Goal: Navigation & Orientation: Find specific page/section

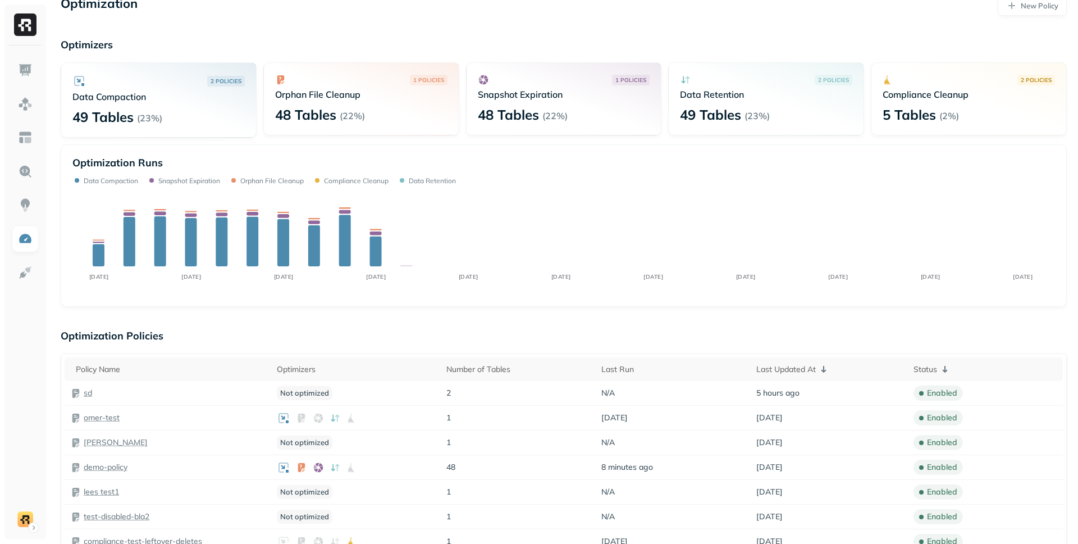
scroll to position [19, 0]
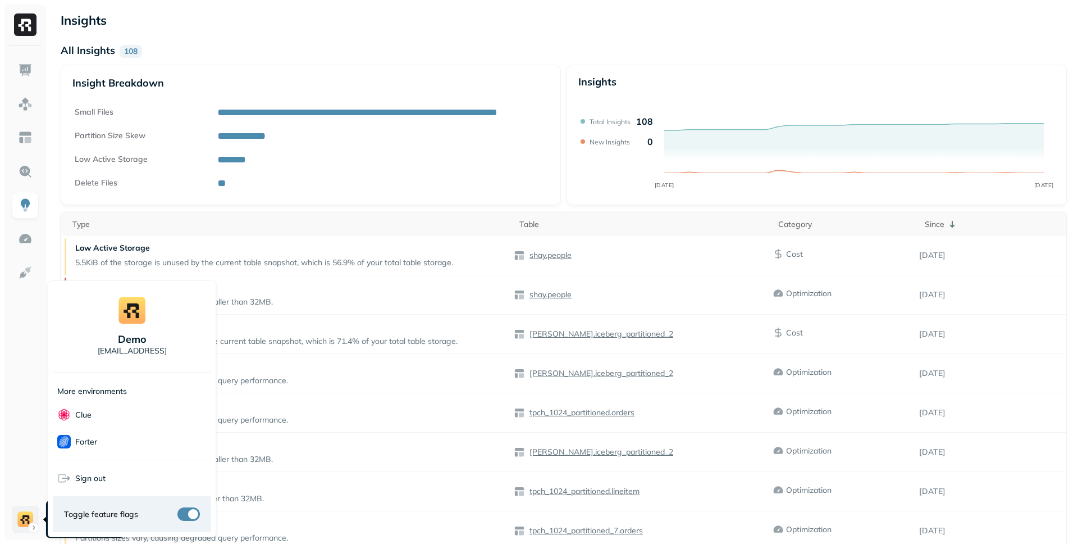
click at [31, 522] on html "Insights All Insights 108 Insight Breakdown Small Files Partition Size Skew Low…" at bounding box center [539, 331] width 1078 height 662
click at [35, 526] on html "Insights All Insights 108 Insight Breakdown Small Files Partition Size Skew Low…" at bounding box center [539, 331] width 1078 height 662
click at [80, 477] on span "Sign out" at bounding box center [90, 478] width 30 height 11
